Goal: Task Accomplishment & Management: Complete application form

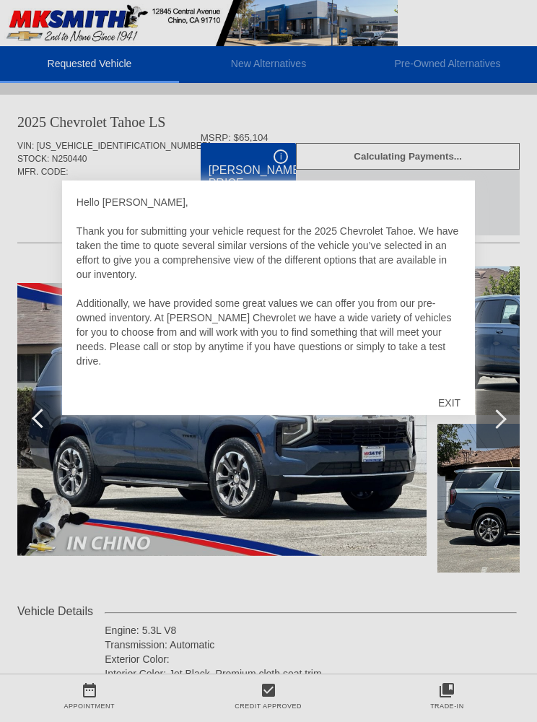
click at [451, 402] on div "EXIT" at bounding box center [449, 402] width 51 height 43
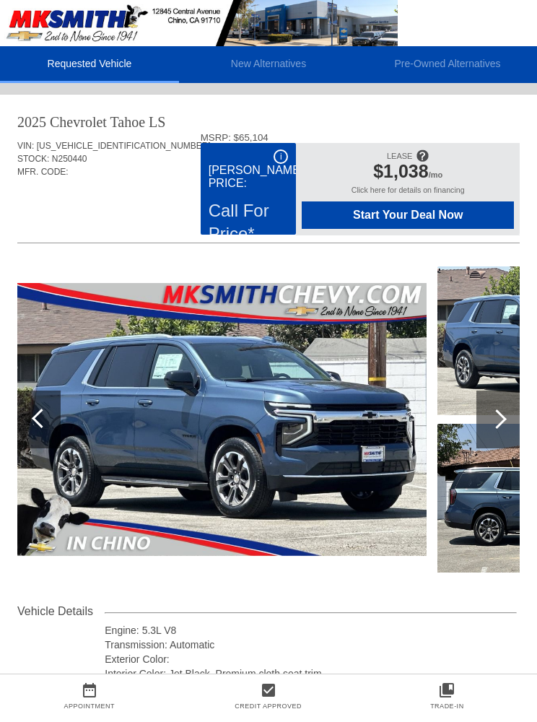
scroll to position [0, 1]
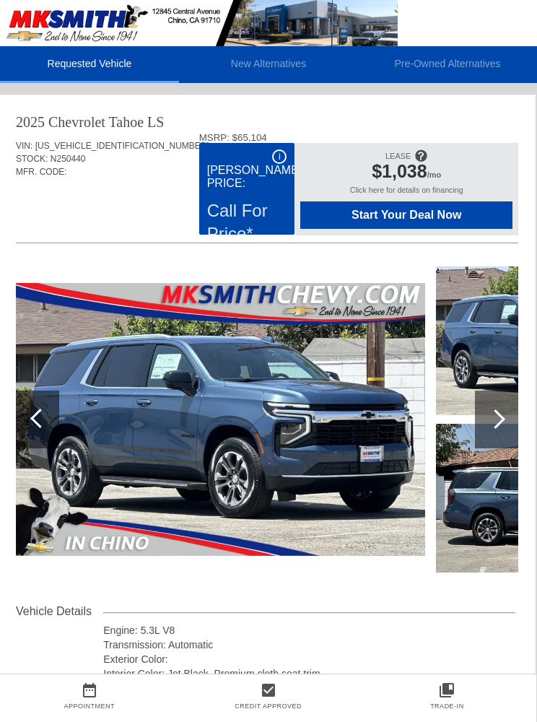
click at [336, 444] on img at bounding box center [221, 419] width 410 height 273
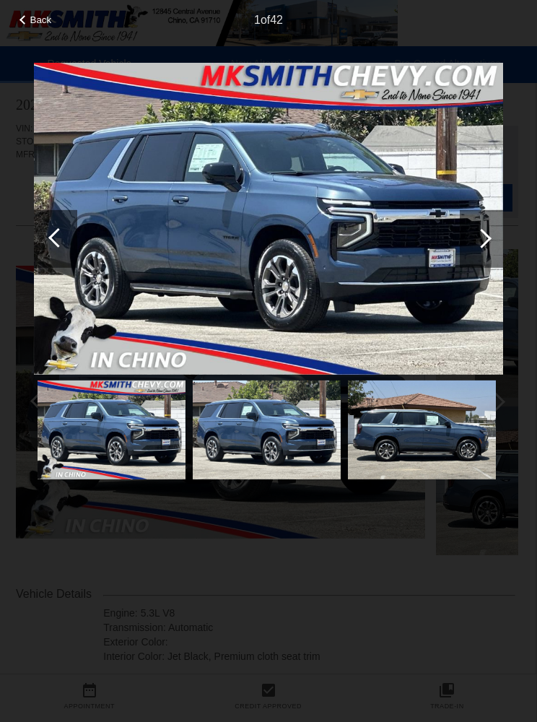
scroll to position [20, 1]
click at [480, 248] on div at bounding box center [482, 238] width 20 height 20
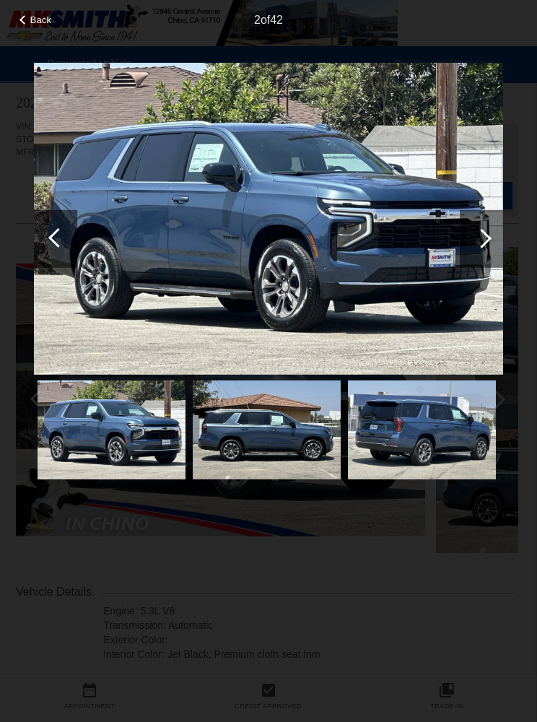
click at [480, 248] on div at bounding box center [482, 238] width 20 height 20
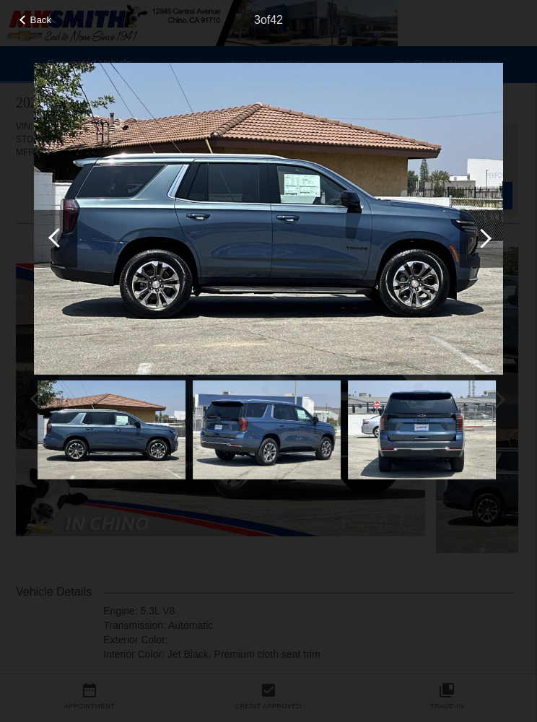
click at [479, 248] on div at bounding box center [482, 238] width 20 height 20
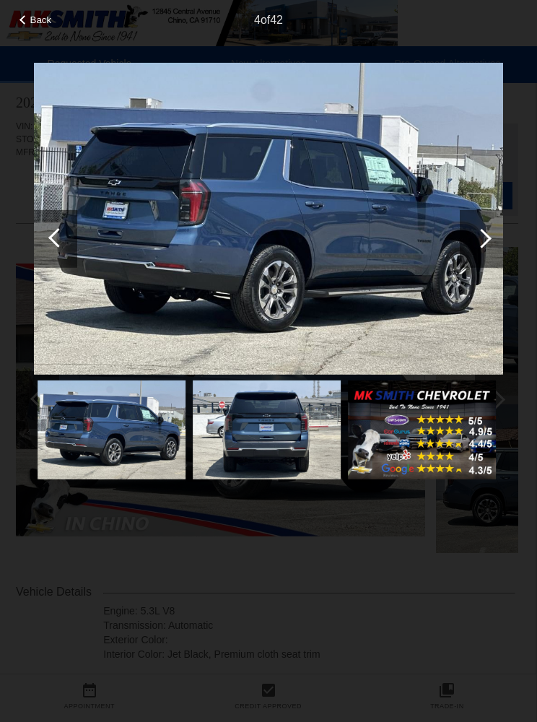
click at [480, 264] on div at bounding box center [481, 238] width 43 height 58
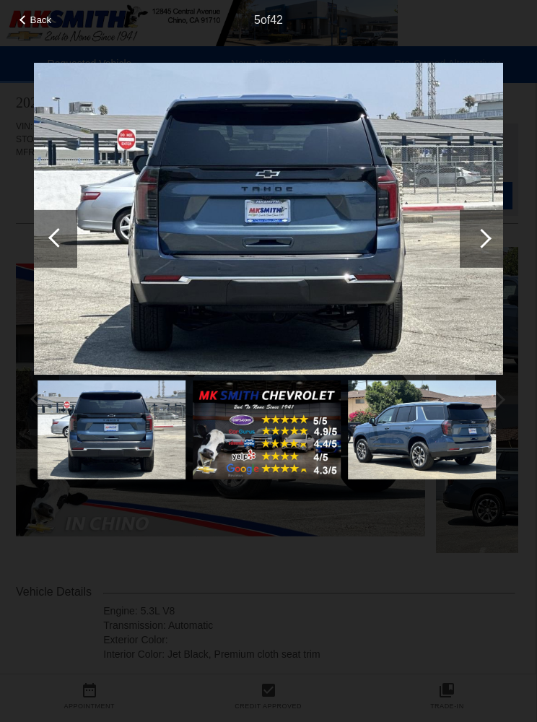
click at [477, 267] on div at bounding box center [481, 238] width 43 height 58
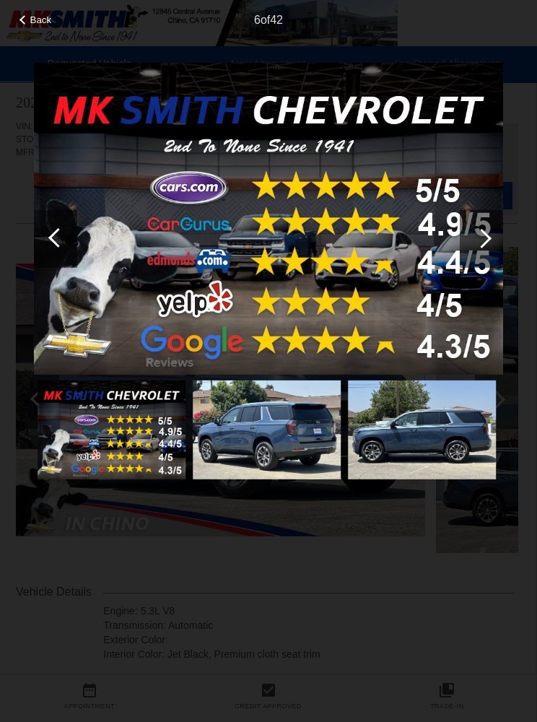
click at [477, 267] on div at bounding box center [481, 238] width 43 height 58
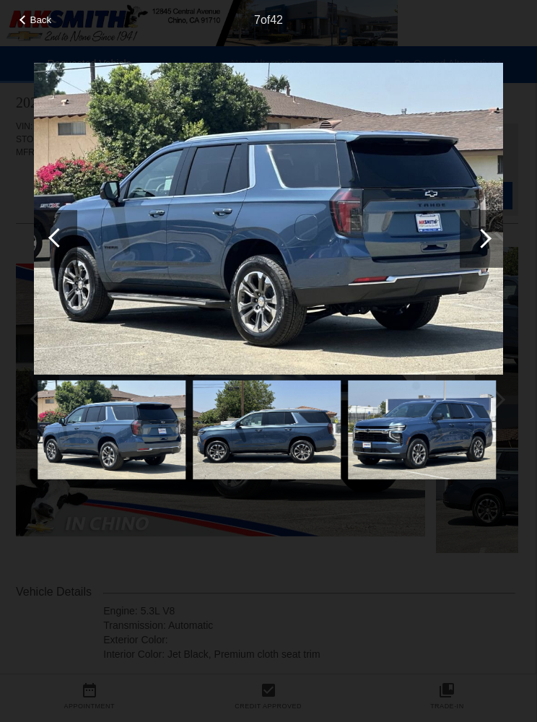
click at [470, 264] on div at bounding box center [481, 238] width 43 height 58
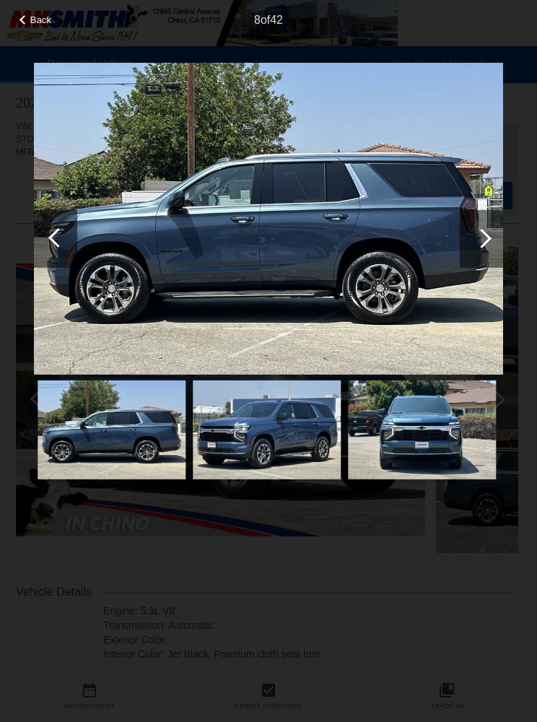
click at [474, 263] on div at bounding box center [481, 238] width 43 height 58
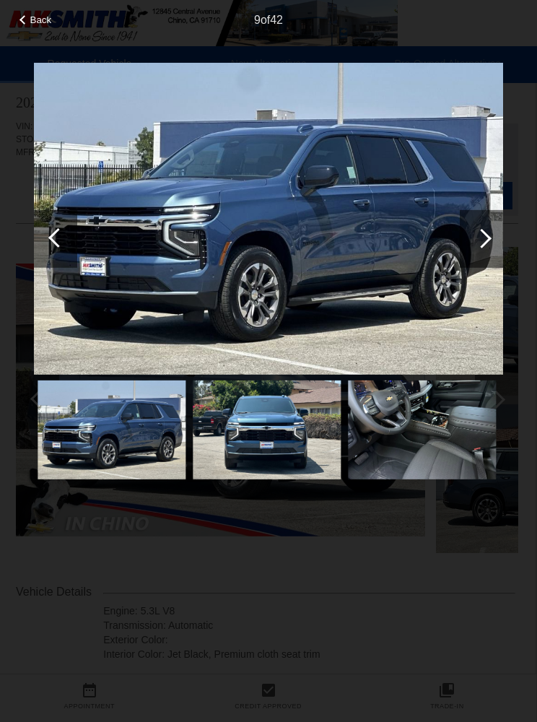
click at [474, 267] on div at bounding box center [481, 238] width 43 height 58
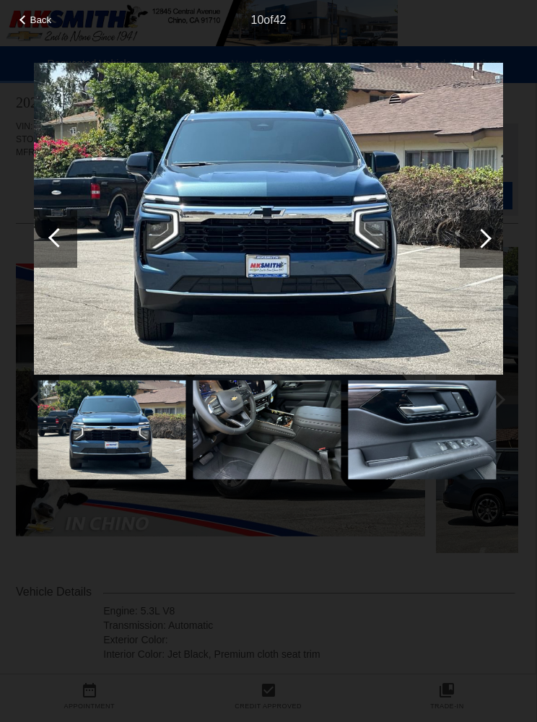
click at [475, 251] on div at bounding box center [481, 238] width 43 height 58
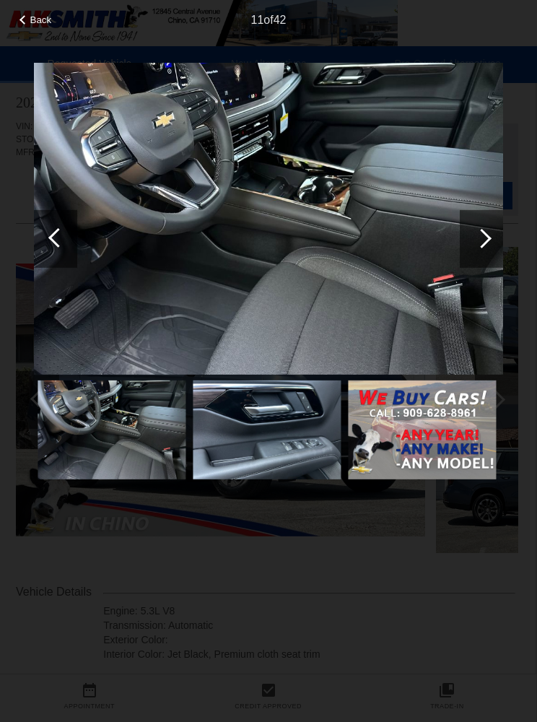
click at [477, 249] on div at bounding box center [481, 238] width 43 height 58
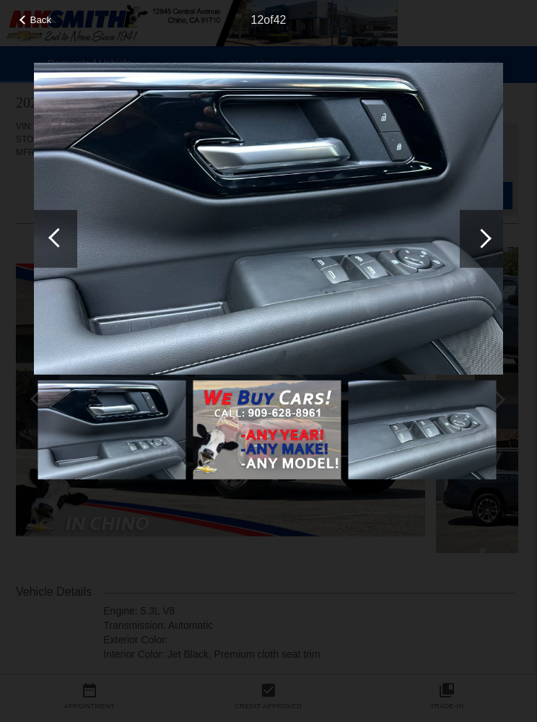
click at [477, 265] on div at bounding box center [481, 238] width 43 height 58
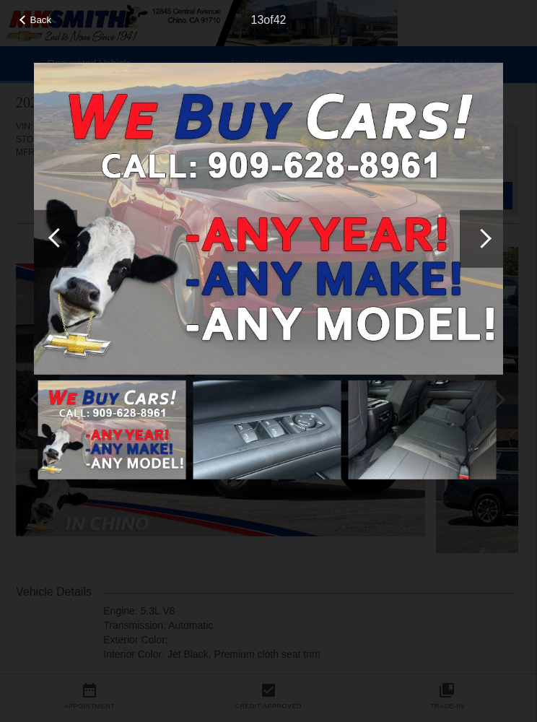
click at [480, 248] on div at bounding box center [482, 238] width 20 height 20
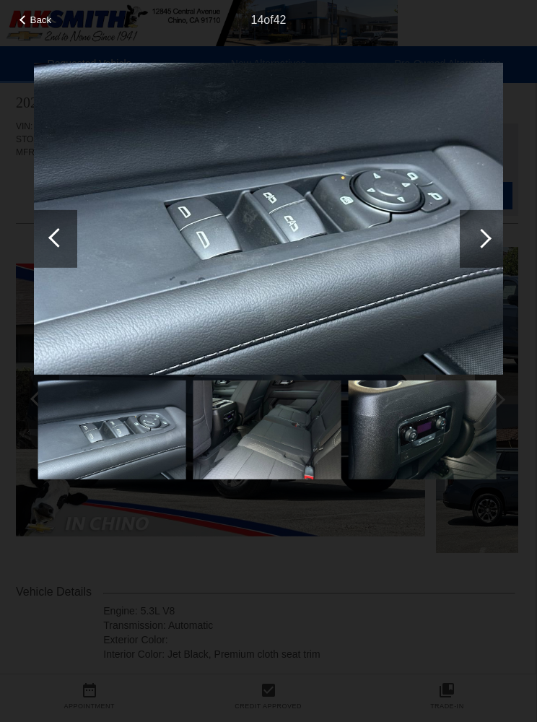
click at [476, 267] on div at bounding box center [481, 238] width 43 height 58
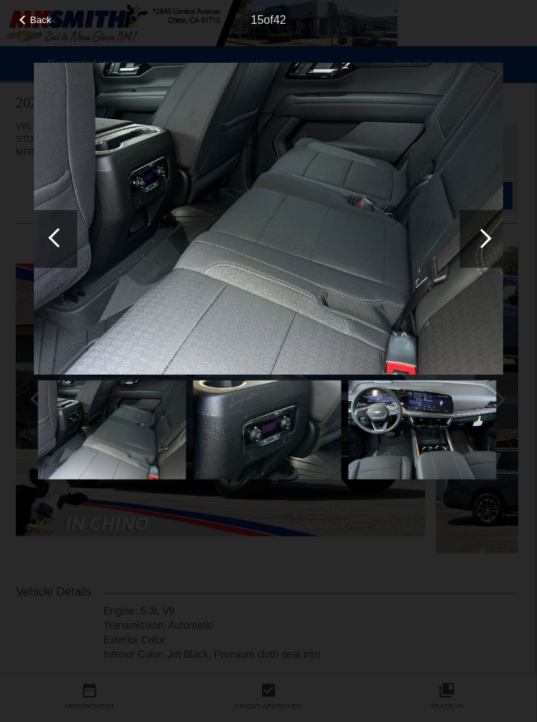
click at [483, 248] on div at bounding box center [482, 238] width 20 height 20
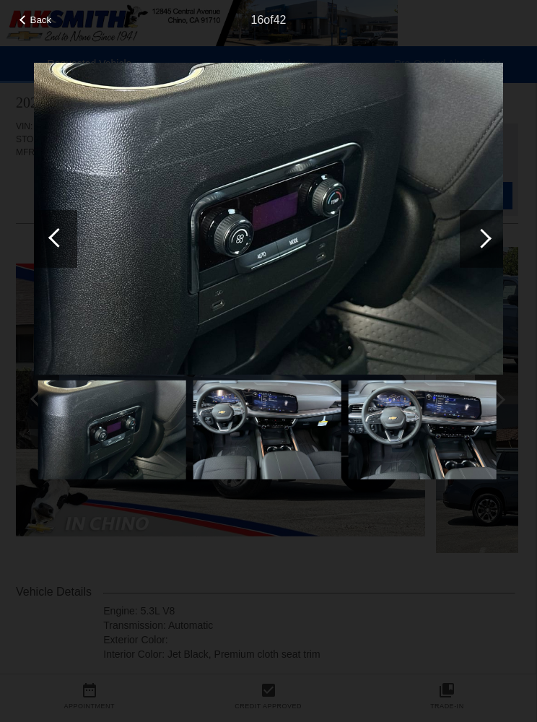
click at [481, 248] on div at bounding box center [482, 238] width 20 height 20
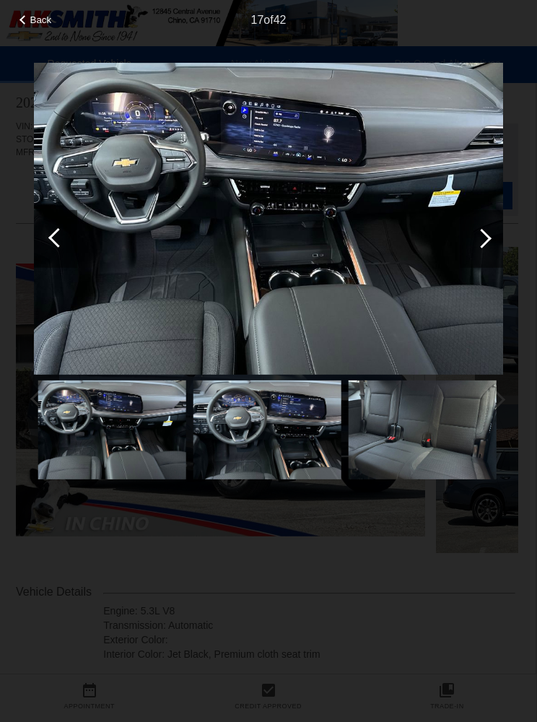
click at [478, 267] on div at bounding box center [481, 238] width 43 height 58
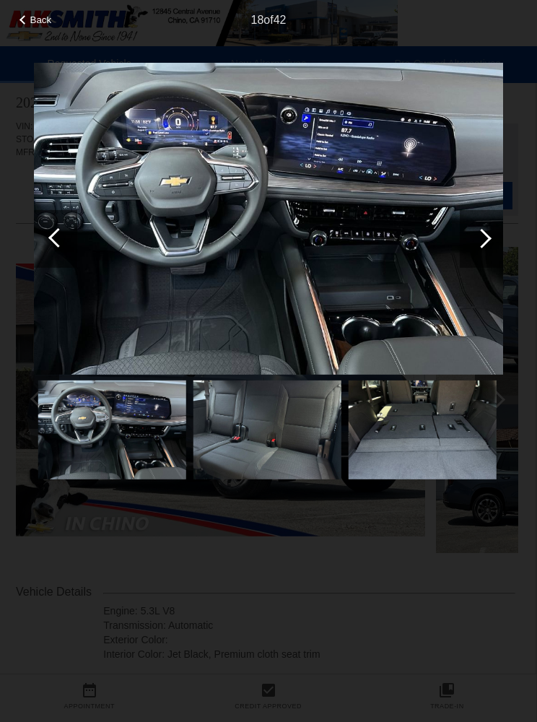
click at [483, 267] on div at bounding box center [481, 238] width 43 height 58
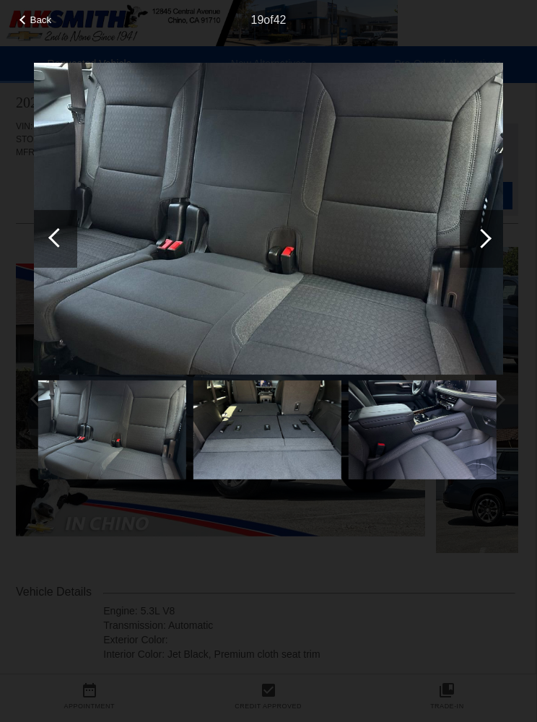
click at [478, 248] on div at bounding box center [482, 238] width 20 height 20
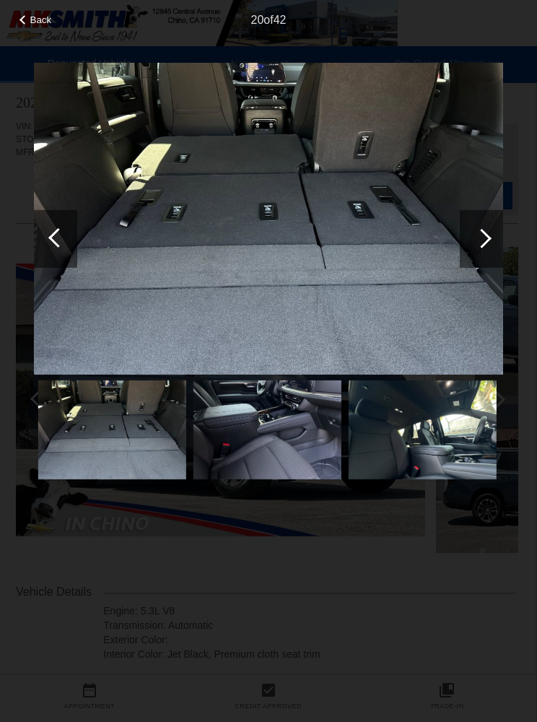
click at [477, 264] on div at bounding box center [481, 238] width 43 height 58
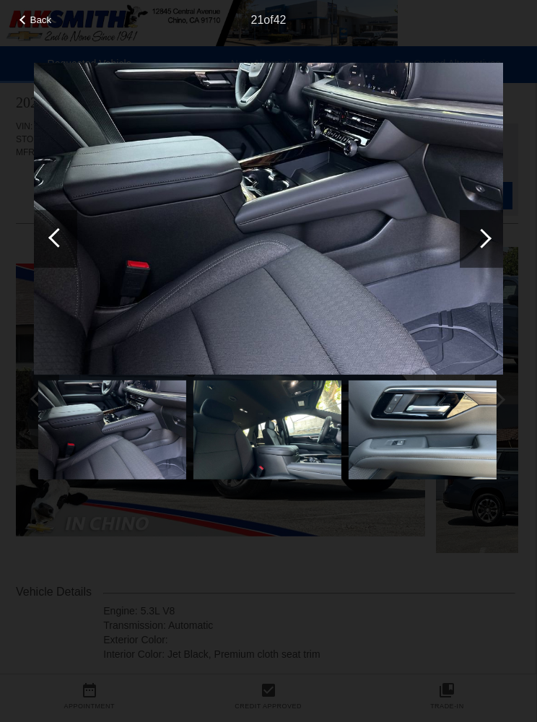
click at [477, 248] on div at bounding box center [482, 238] width 20 height 20
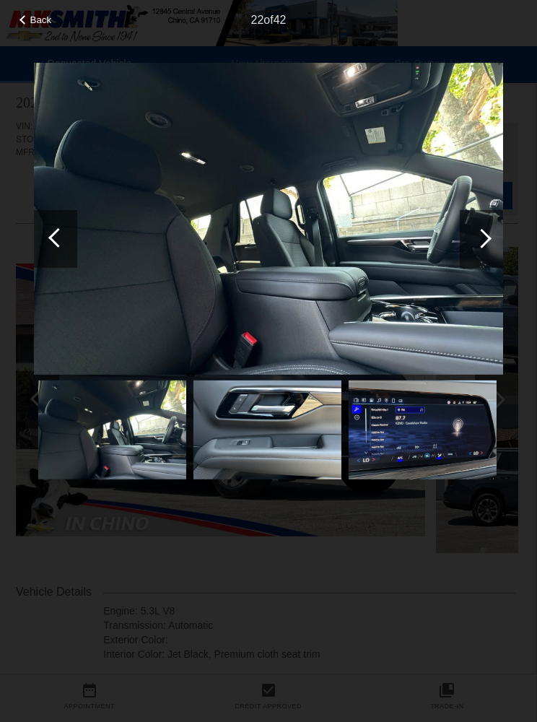
click at [477, 267] on div at bounding box center [481, 238] width 43 height 58
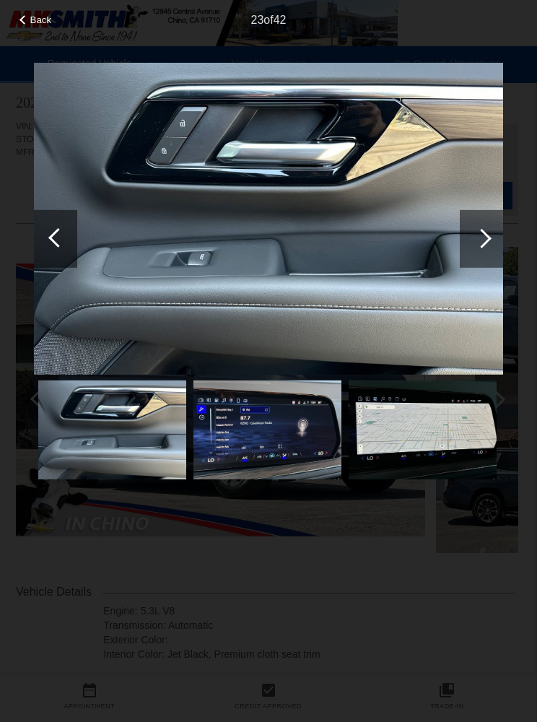
click at [485, 267] on div at bounding box center [481, 238] width 43 height 58
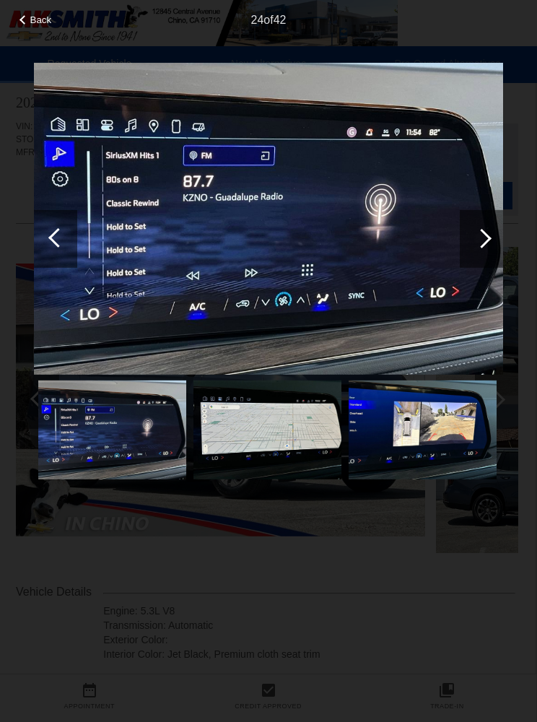
click at [39, 25] on span "Back" at bounding box center [41, 19] width 22 height 11
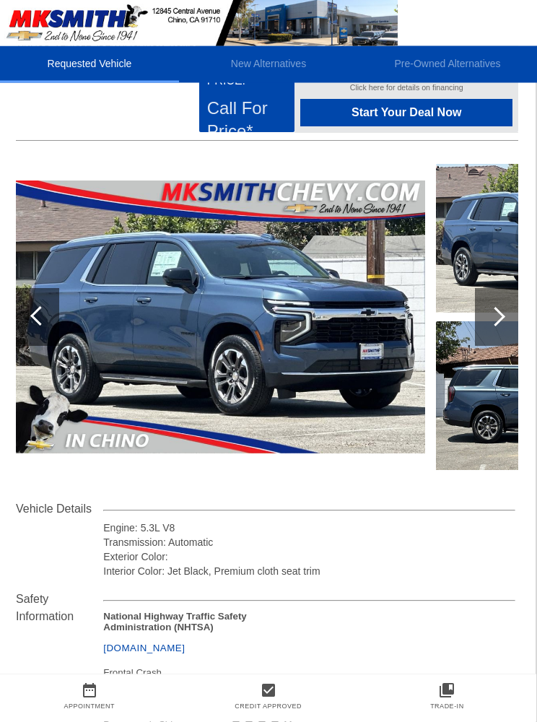
scroll to position [0, 1]
